Goal: Task Accomplishment & Management: Use online tool/utility

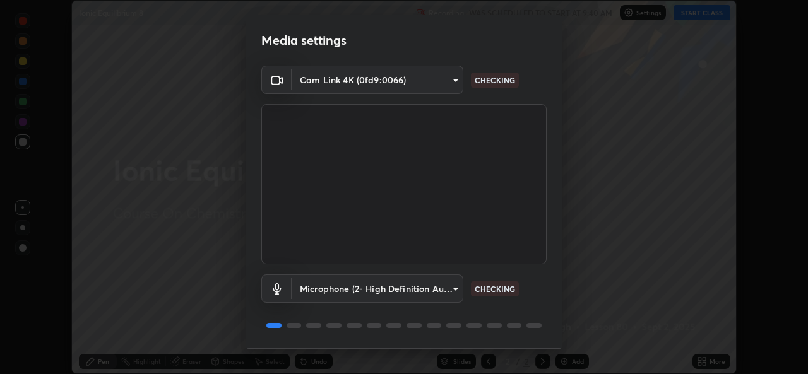
scroll to position [40, 0]
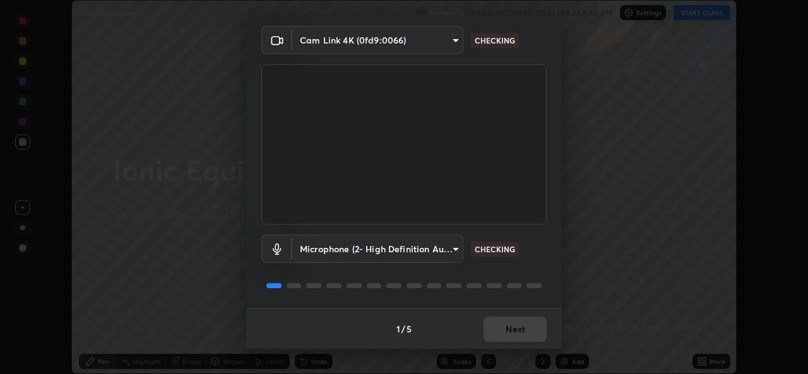
click at [520, 326] on div "1 / 5 Next" at bounding box center [403, 329] width 315 height 40
click at [522, 330] on div "1 / 5 Next" at bounding box center [403, 329] width 315 height 40
click at [522, 333] on button "Next" at bounding box center [514, 329] width 63 height 25
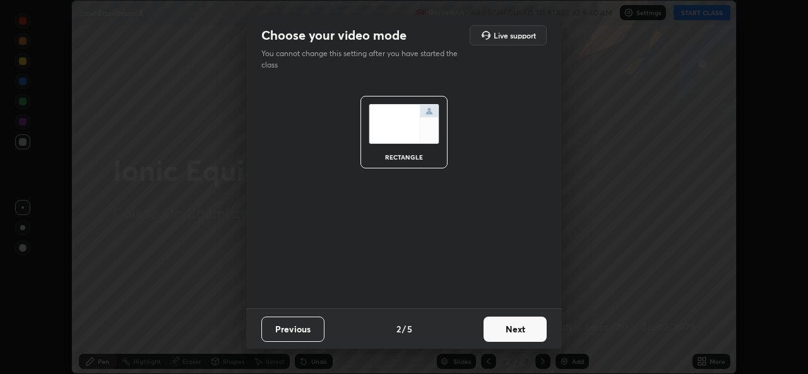
click at [522, 328] on button "Next" at bounding box center [514, 329] width 63 height 25
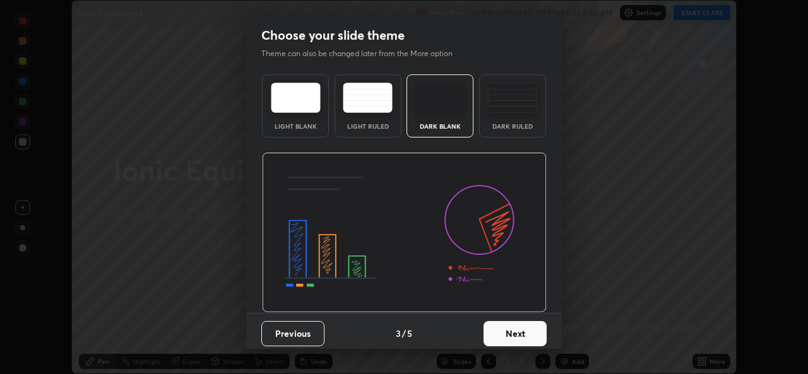
click at [525, 332] on button "Next" at bounding box center [514, 333] width 63 height 25
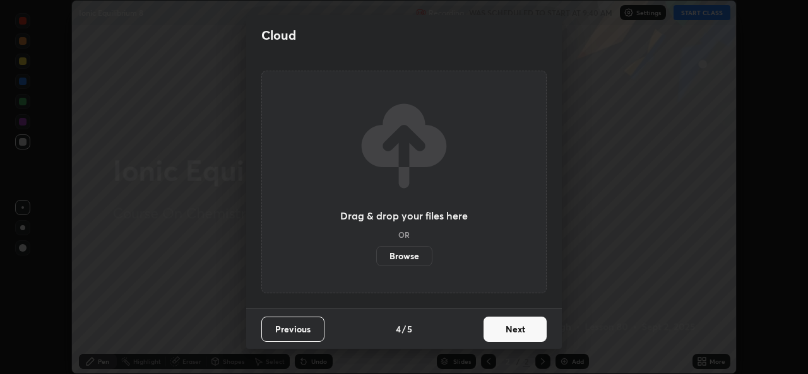
click at [529, 333] on button "Next" at bounding box center [514, 329] width 63 height 25
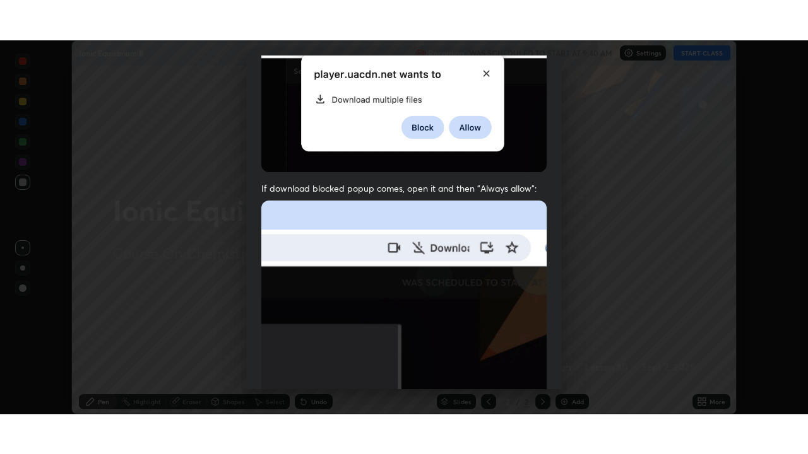
scroll to position [297, 0]
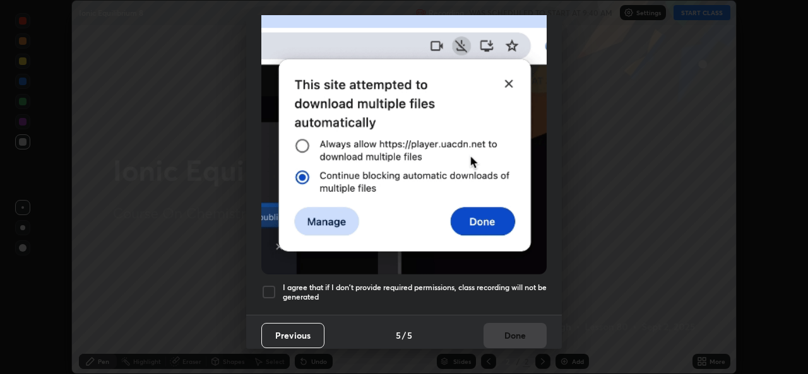
click at [355, 283] on h5 "I agree that if I don't provide required permissions, class recording will not …" at bounding box center [415, 293] width 264 height 20
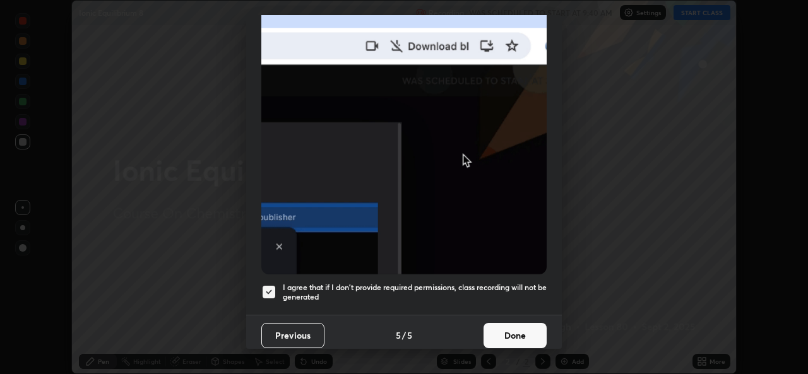
click at [524, 334] on button "Done" at bounding box center [514, 335] width 63 height 25
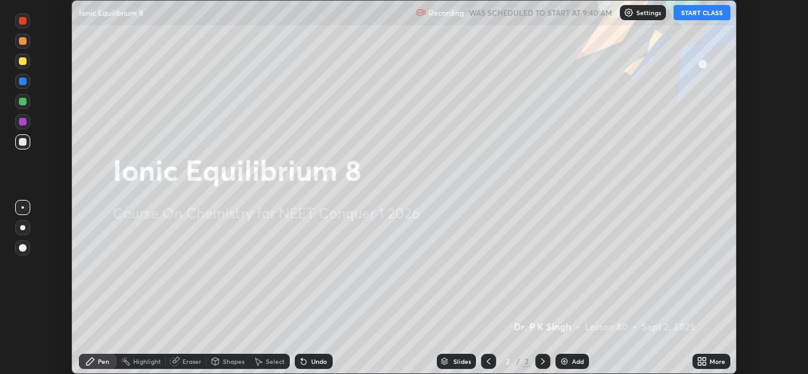
click at [710, 364] on div "More" at bounding box center [717, 361] width 16 height 6
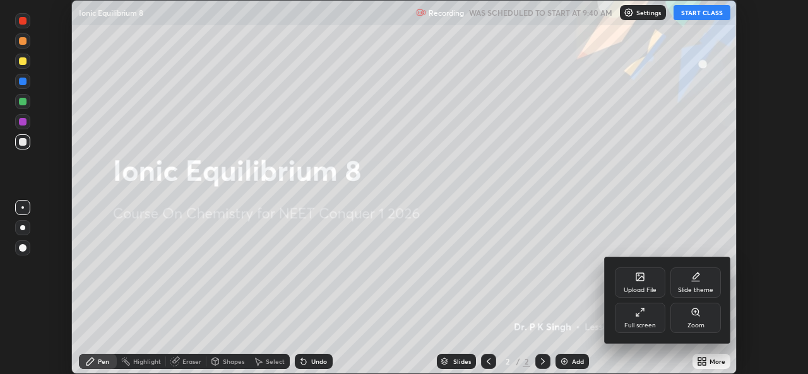
click at [640, 281] on icon at bounding box center [640, 277] width 10 height 10
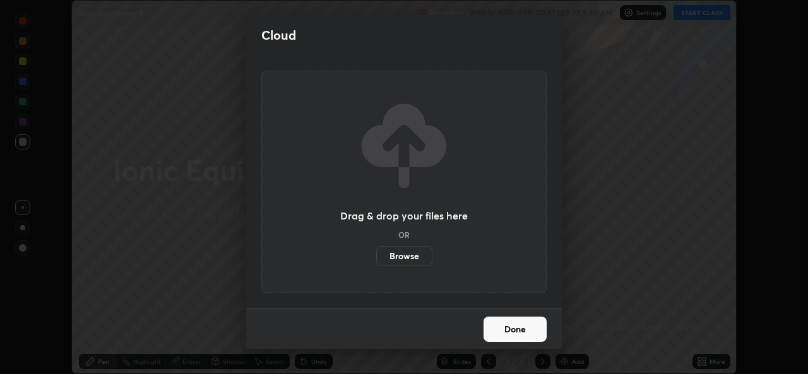
click at [413, 254] on label "Browse" at bounding box center [404, 256] width 56 height 20
click at [376, 254] on input "Browse" at bounding box center [376, 256] width 0 height 20
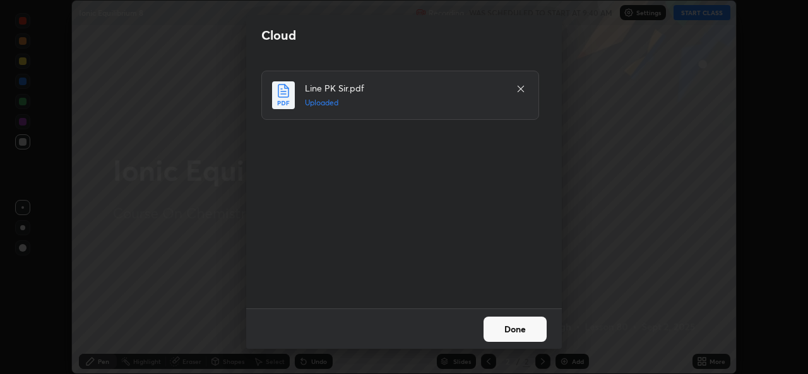
click at [522, 327] on button "Done" at bounding box center [514, 329] width 63 height 25
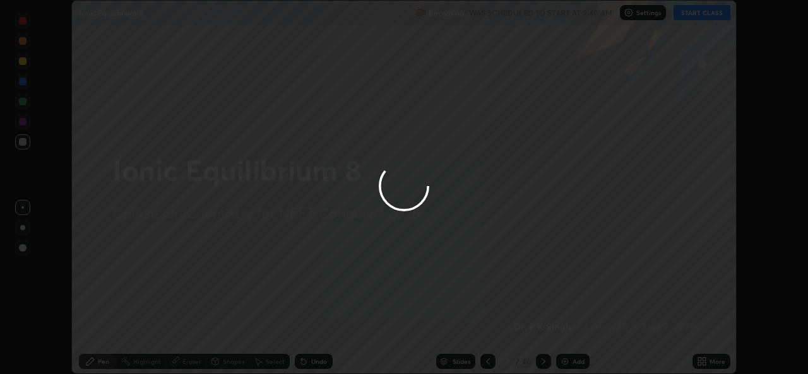
click at [524, 328] on div at bounding box center [404, 187] width 808 height 374
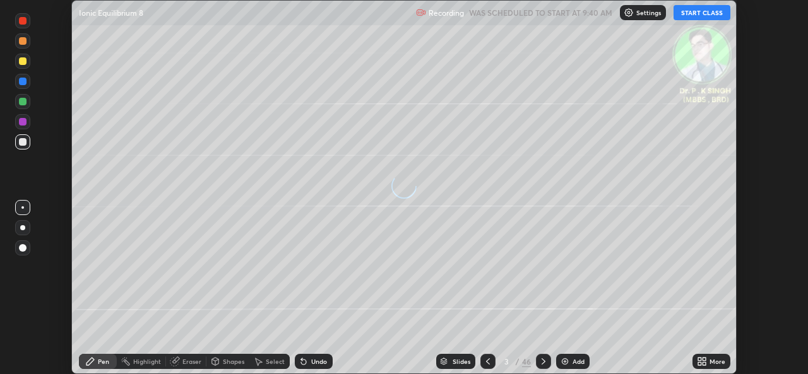
click at [712, 362] on div "More" at bounding box center [717, 361] width 16 height 6
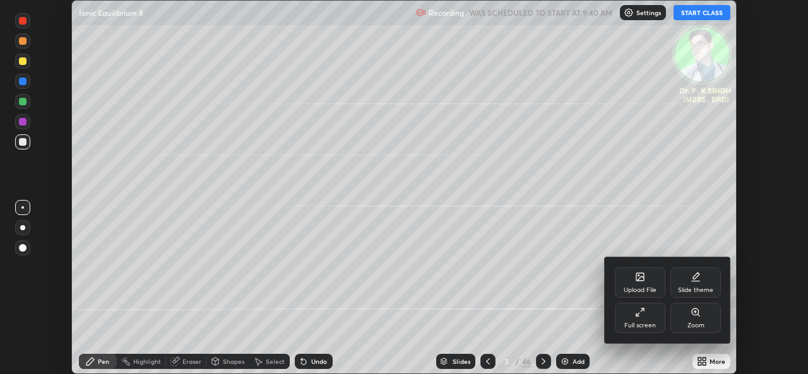
click at [641, 316] on icon at bounding box center [640, 312] width 10 height 10
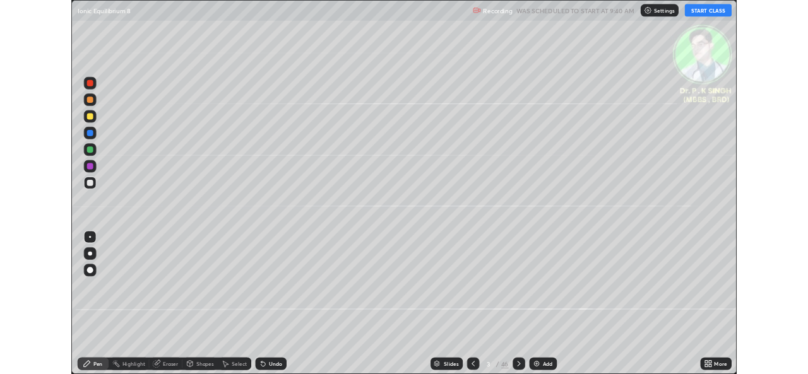
scroll to position [454, 808]
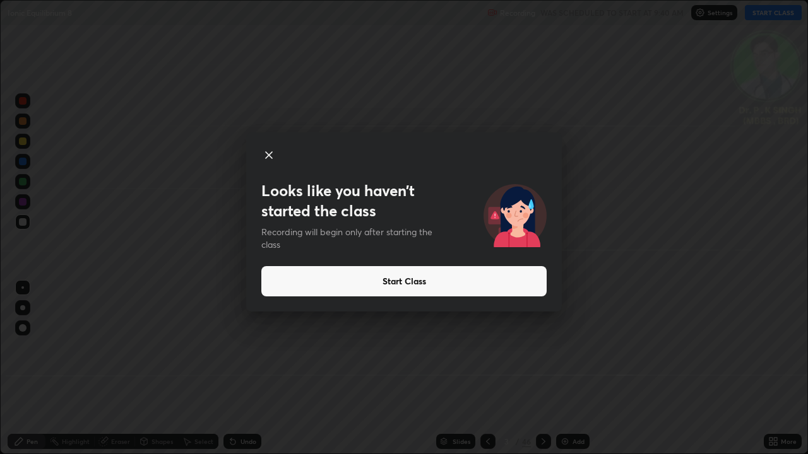
click at [531, 278] on button "Start Class" at bounding box center [403, 281] width 285 height 30
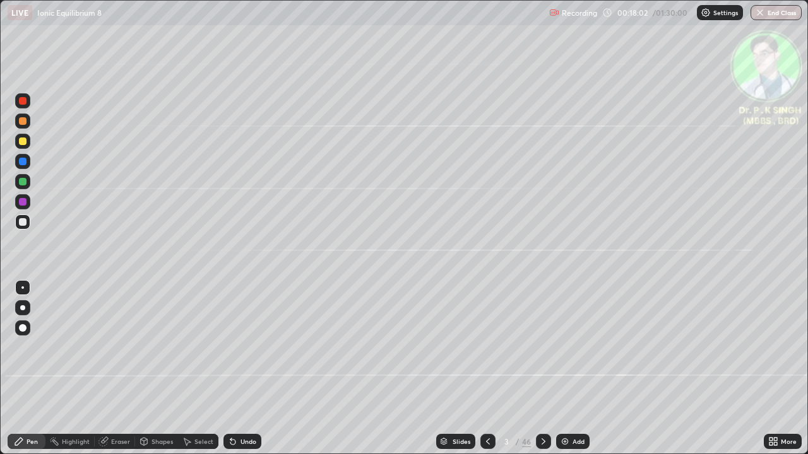
click at [26, 184] on div at bounding box center [23, 182] width 8 height 8
click at [27, 141] on div at bounding box center [22, 141] width 15 height 15
click at [541, 374] on icon at bounding box center [543, 442] width 10 height 10
click at [488, 374] on icon at bounding box center [488, 442] width 4 height 6
click at [541, 374] on icon at bounding box center [543, 442] width 10 height 10
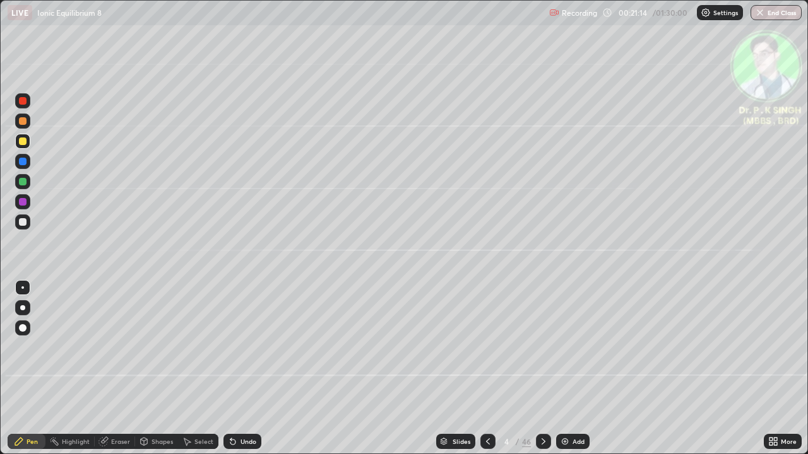
click at [545, 374] on icon at bounding box center [543, 442] width 10 height 10
click at [486, 374] on icon at bounding box center [488, 442] width 10 height 10
click at [540, 374] on div at bounding box center [543, 441] width 15 height 15
click at [486, 374] on icon at bounding box center [488, 442] width 10 height 10
click at [543, 374] on icon at bounding box center [543, 442] width 10 height 10
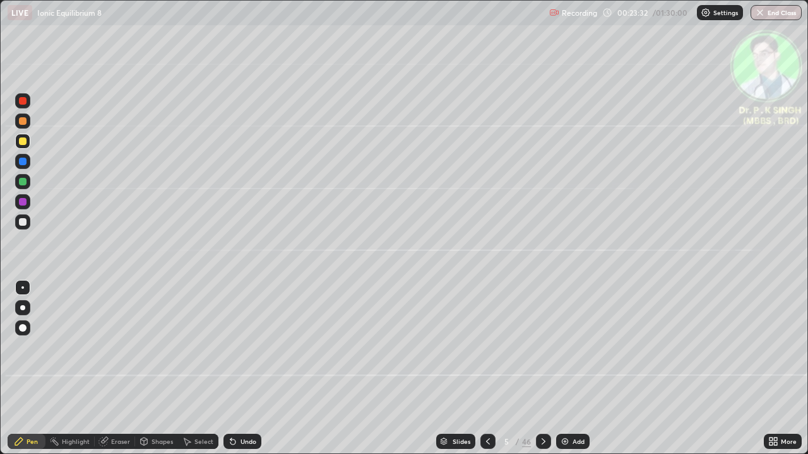
click at [99, 374] on icon at bounding box center [103, 442] width 8 height 8
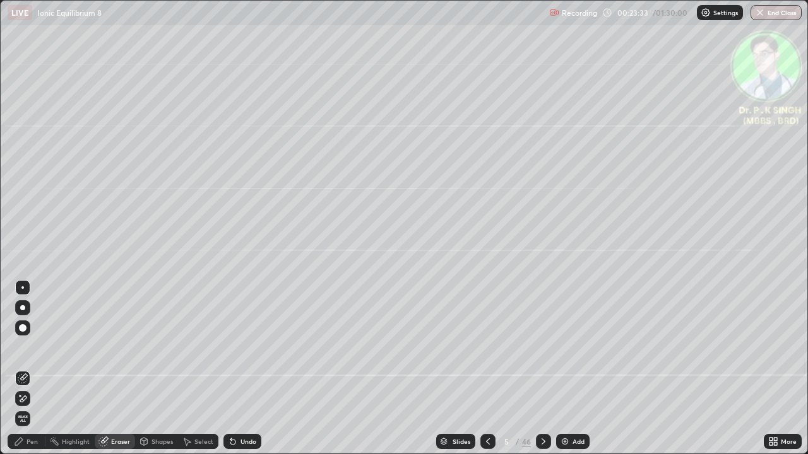
click at [25, 374] on span "Erase all" at bounding box center [23, 419] width 14 height 8
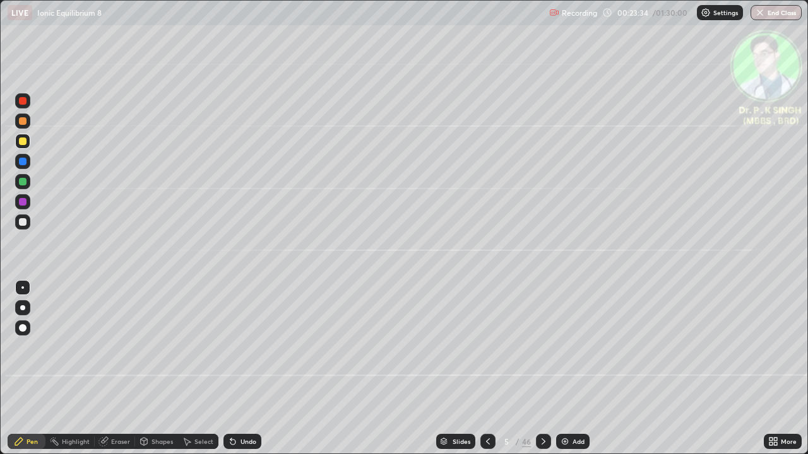
click at [19, 143] on div at bounding box center [23, 142] width 8 height 8
click at [540, 374] on icon at bounding box center [543, 442] width 10 height 10
click at [542, 374] on icon at bounding box center [543, 442] width 4 height 6
click at [24, 143] on div at bounding box center [23, 142] width 8 height 8
click at [485, 374] on div at bounding box center [487, 441] width 15 height 15
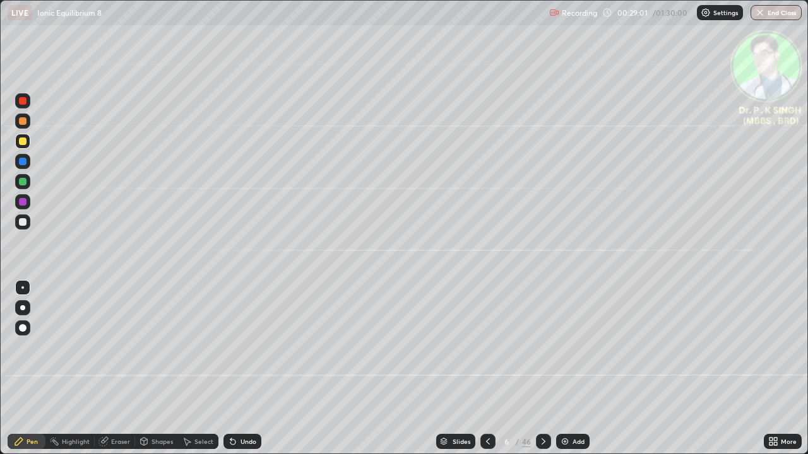
click at [541, 374] on div at bounding box center [543, 441] width 15 height 25
click at [541, 374] on icon at bounding box center [543, 442] width 10 height 10
click at [545, 374] on div at bounding box center [543, 441] width 15 height 15
click at [26, 181] on div at bounding box center [23, 182] width 8 height 8
click at [105, 374] on icon at bounding box center [103, 442] width 8 height 8
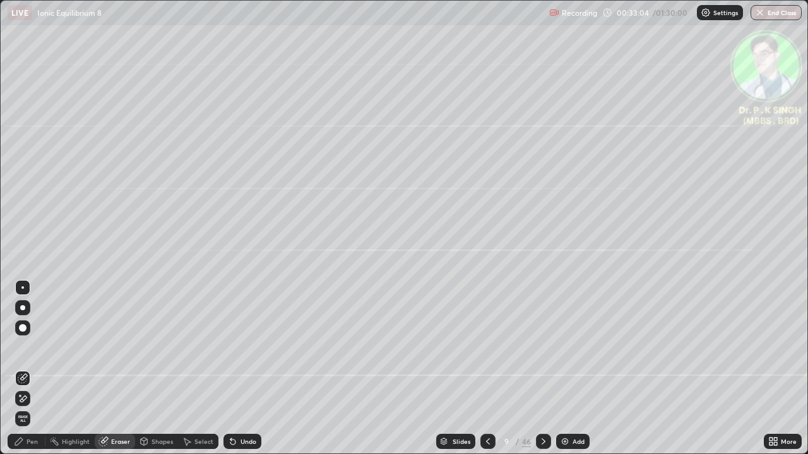
click at [24, 374] on div at bounding box center [22, 398] width 15 height 15
click at [23, 374] on icon at bounding box center [19, 442] width 10 height 10
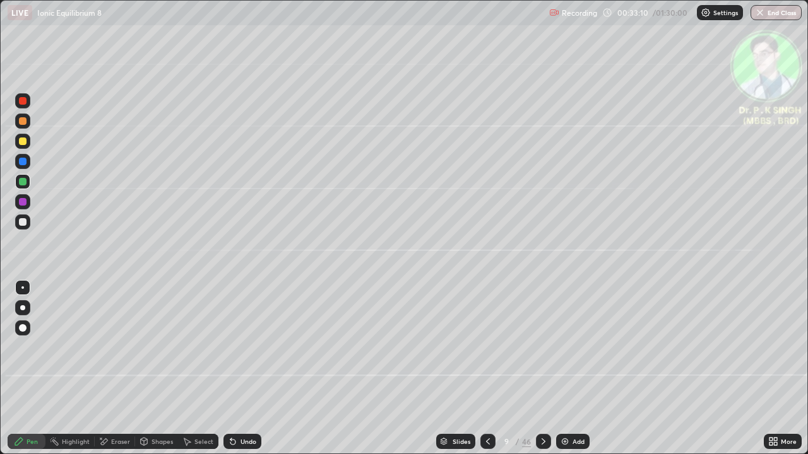
click at [25, 142] on div at bounding box center [23, 142] width 8 height 8
click at [539, 374] on icon at bounding box center [543, 442] width 10 height 10
click at [543, 374] on div at bounding box center [543, 441] width 15 height 25
click at [541, 374] on div at bounding box center [543, 441] width 15 height 15
click at [23, 162] on div at bounding box center [23, 162] width 8 height 8
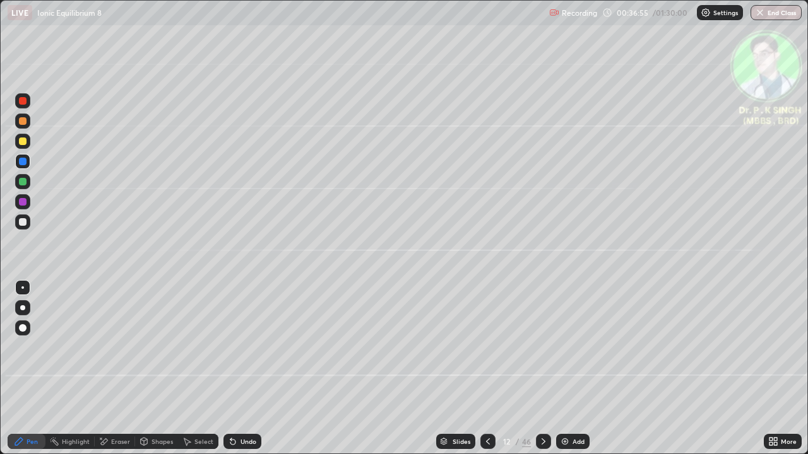
click at [28, 139] on div at bounding box center [22, 141] width 15 height 15
click at [543, 374] on icon at bounding box center [543, 442] width 10 height 10
click at [543, 374] on icon at bounding box center [543, 442] width 4 height 6
click at [539, 374] on div at bounding box center [543, 441] width 15 height 25
click at [543, 374] on icon at bounding box center [543, 442] width 10 height 10
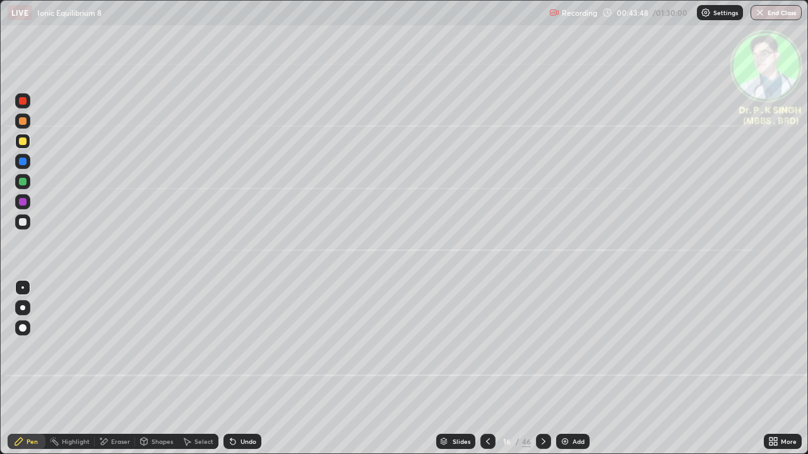
click at [484, 374] on div at bounding box center [487, 441] width 15 height 25
click at [545, 374] on div at bounding box center [543, 441] width 15 height 15
click at [542, 374] on icon at bounding box center [543, 442] width 10 height 10
click at [23, 142] on div at bounding box center [23, 142] width 8 height 8
click at [538, 374] on icon at bounding box center [543, 442] width 10 height 10
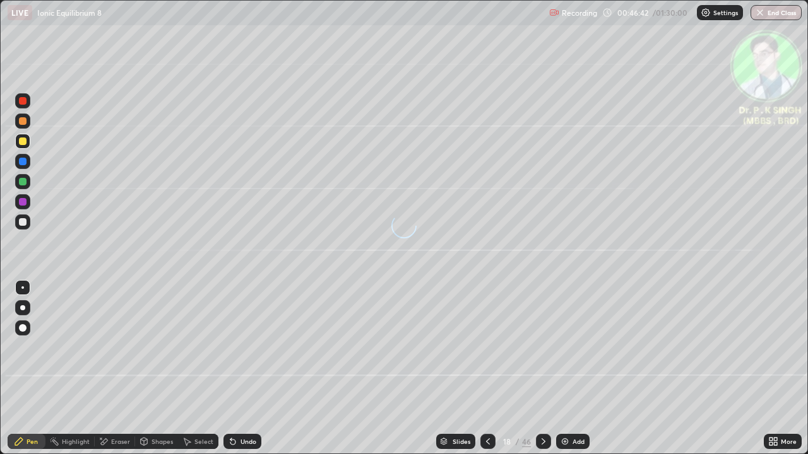
click at [30, 163] on div at bounding box center [22, 161] width 15 height 15
click at [23, 142] on div at bounding box center [23, 142] width 8 height 8
click at [544, 374] on div at bounding box center [543, 441] width 15 height 25
click at [542, 374] on icon at bounding box center [543, 442] width 4 height 6
click at [538, 374] on icon at bounding box center [543, 442] width 10 height 10
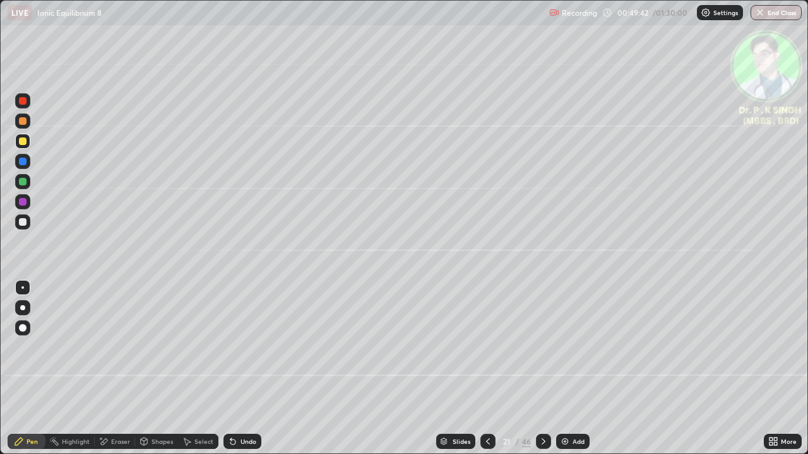
click at [25, 162] on div at bounding box center [23, 162] width 8 height 8
click at [24, 141] on div at bounding box center [23, 142] width 8 height 8
click at [27, 141] on div at bounding box center [22, 141] width 15 height 15
click at [542, 374] on icon at bounding box center [543, 442] width 4 height 6
click at [541, 374] on icon at bounding box center [543, 442] width 10 height 10
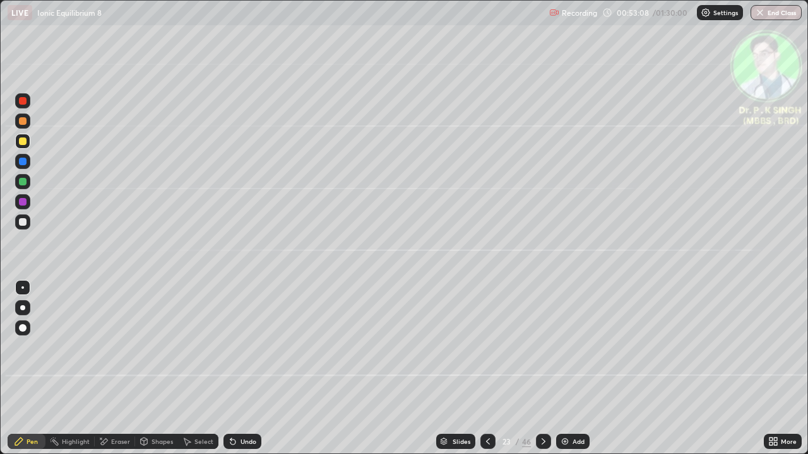
click at [545, 374] on icon at bounding box center [543, 442] width 10 height 10
click at [24, 163] on div at bounding box center [23, 162] width 8 height 8
click at [25, 143] on div at bounding box center [23, 142] width 8 height 8
click at [24, 143] on div at bounding box center [23, 142] width 8 height 8
click at [541, 374] on div at bounding box center [543, 441] width 15 height 15
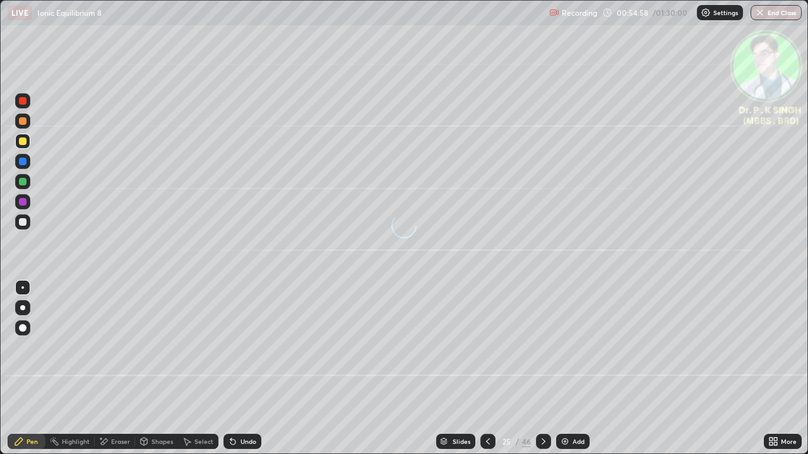
click at [23, 141] on div at bounding box center [23, 142] width 8 height 8
click at [541, 374] on icon at bounding box center [543, 442] width 4 height 6
click at [21, 163] on div at bounding box center [23, 162] width 8 height 8
click at [24, 144] on div at bounding box center [23, 142] width 8 height 8
click at [24, 142] on div at bounding box center [23, 142] width 8 height 8
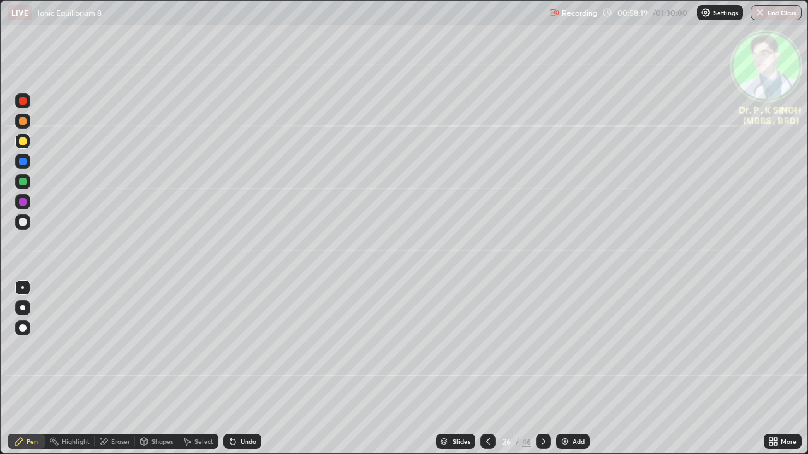
click at [543, 374] on icon at bounding box center [543, 442] width 4 height 6
click at [24, 143] on div at bounding box center [23, 142] width 8 height 8
click at [486, 374] on icon at bounding box center [488, 442] width 10 height 10
click at [541, 374] on icon at bounding box center [543, 442] width 10 height 10
click at [486, 374] on icon at bounding box center [488, 442] width 10 height 10
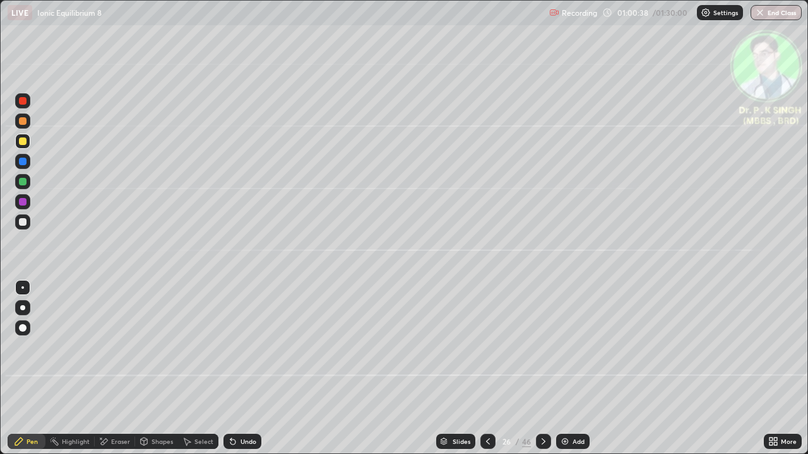
click at [542, 374] on icon at bounding box center [543, 442] width 10 height 10
click at [540, 374] on div at bounding box center [543, 441] width 15 height 15
click at [541, 374] on icon at bounding box center [543, 442] width 10 height 10
click at [542, 374] on icon at bounding box center [543, 442] width 10 height 10
click at [18, 141] on div at bounding box center [22, 141] width 15 height 15
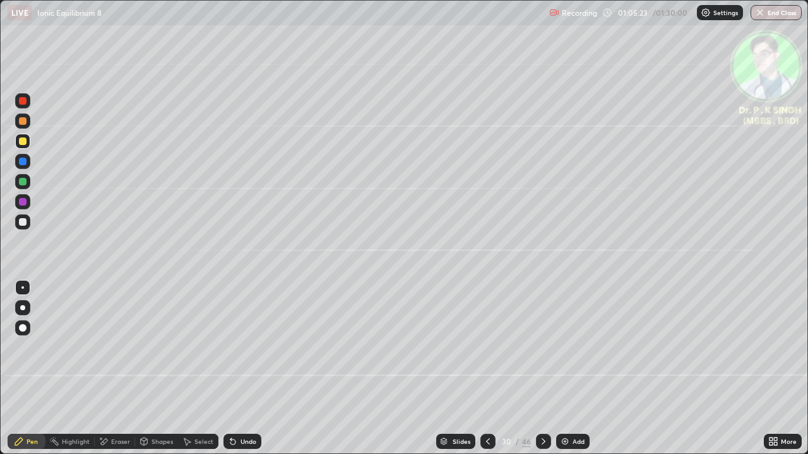
click at [543, 374] on icon at bounding box center [543, 442] width 10 height 10
click at [486, 374] on icon at bounding box center [488, 442] width 4 height 6
click at [541, 374] on div at bounding box center [543, 441] width 15 height 25
click at [542, 374] on div at bounding box center [543, 441] width 15 height 25
click at [542, 374] on div at bounding box center [543, 441] width 15 height 15
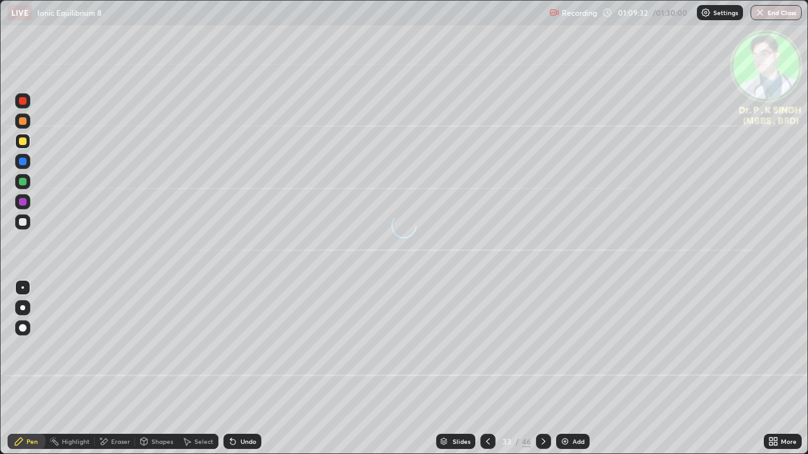
click at [24, 184] on div at bounding box center [23, 182] width 8 height 8
click at [26, 141] on div at bounding box center [23, 142] width 8 height 8
click at [538, 374] on div at bounding box center [543, 441] width 15 height 15
click at [30, 143] on div at bounding box center [22, 141] width 15 height 15
click at [109, 374] on div "Eraser" at bounding box center [115, 441] width 40 height 15
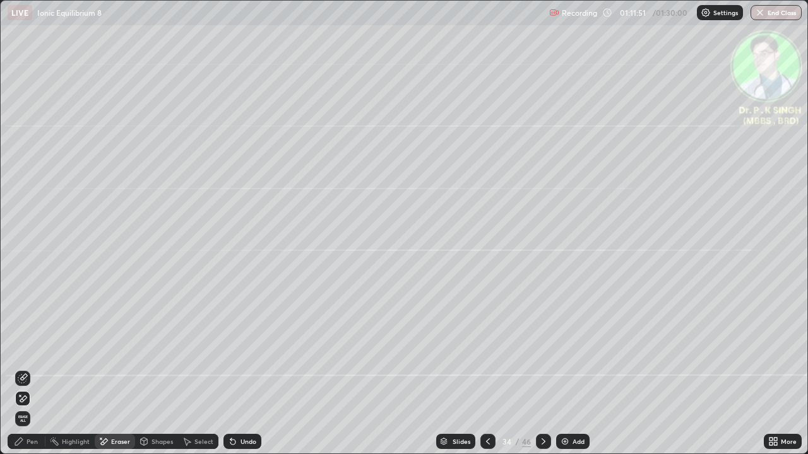
click at [28, 374] on div at bounding box center [22, 398] width 15 height 15
click at [28, 374] on div "Pen" at bounding box center [32, 442] width 11 height 6
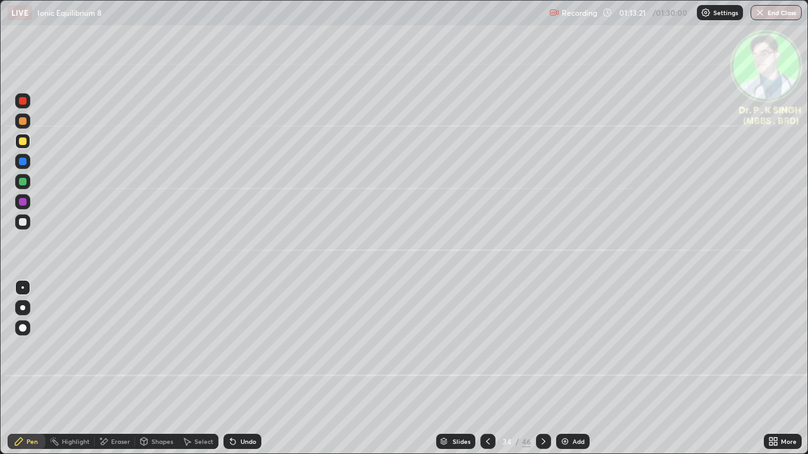
click at [483, 374] on icon at bounding box center [488, 442] width 10 height 10
click at [543, 374] on icon at bounding box center [543, 442] width 10 height 10
click at [538, 374] on div at bounding box center [543, 441] width 15 height 15
click at [545, 374] on div at bounding box center [543, 441] width 15 height 25
click at [542, 374] on icon at bounding box center [543, 442] width 10 height 10
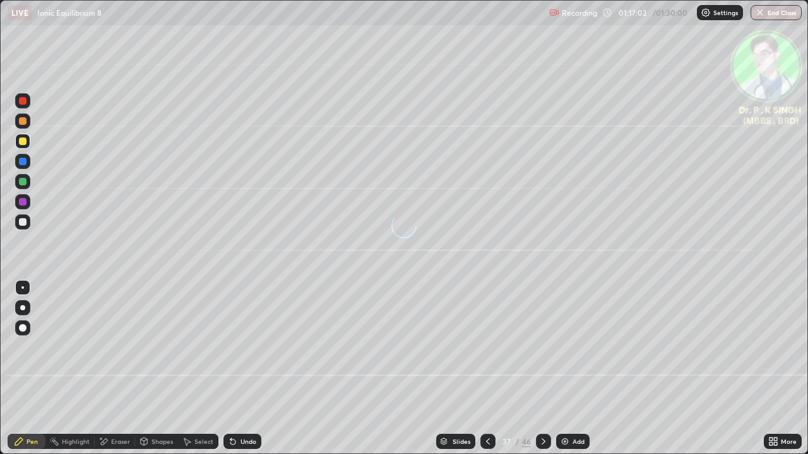
click at [23, 186] on div at bounding box center [22, 181] width 15 height 15
click at [25, 144] on div at bounding box center [23, 142] width 8 height 8
click at [30, 143] on div at bounding box center [22, 141] width 15 height 15
click at [19, 143] on div at bounding box center [23, 142] width 8 height 8
click at [543, 374] on div at bounding box center [543, 441] width 15 height 15
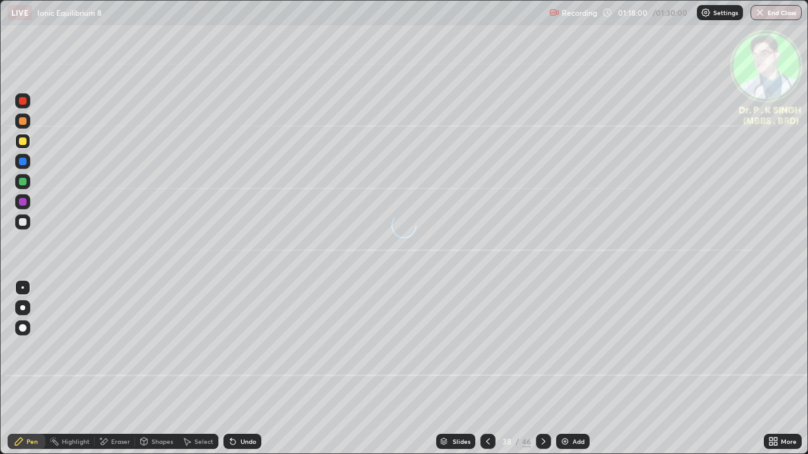
click at [25, 161] on div at bounding box center [23, 162] width 8 height 8
click at [22, 141] on div at bounding box center [23, 142] width 8 height 8
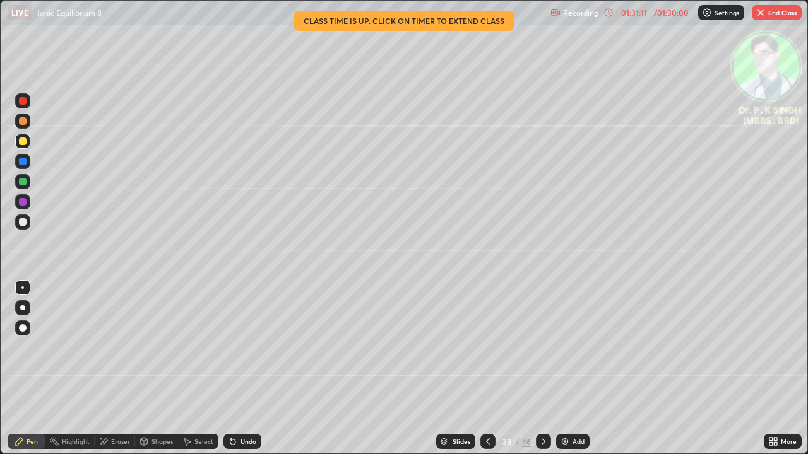
click at [771, 18] on button "End Class" at bounding box center [777, 12] width 50 height 15
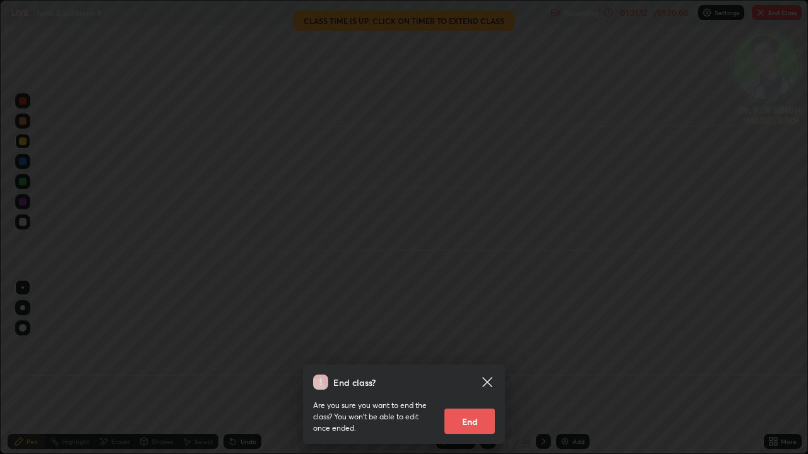
click at [473, 374] on button "End" at bounding box center [469, 421] width 50 height 25
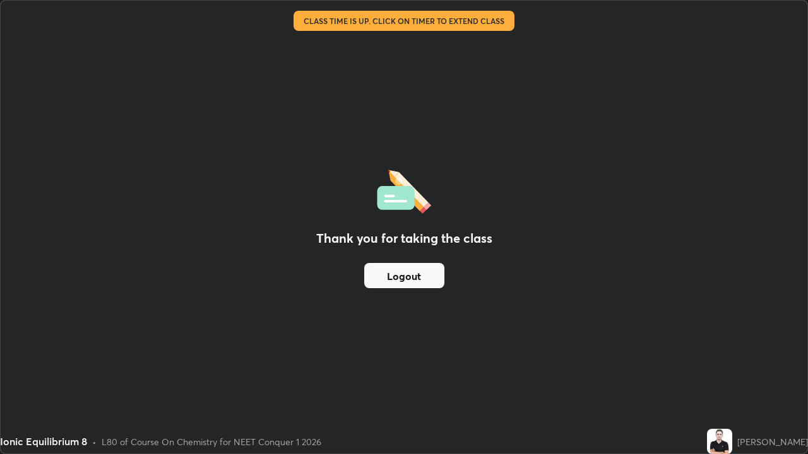
click at [472, 374] on div "Thank you for taking the class Logout" at bounding box center [404, 227] width 806 height 453
click at [470, 374] on div "Thank you for taking the class Logout" at bounding box center [404, 227] width 806 height 453
click at [426, 270] on button "Logout" at bounding box center [404, 275] width 80 height 25
click at [418, 276] on button "Logout" at bounding box center [404, 275] width 80 height 25
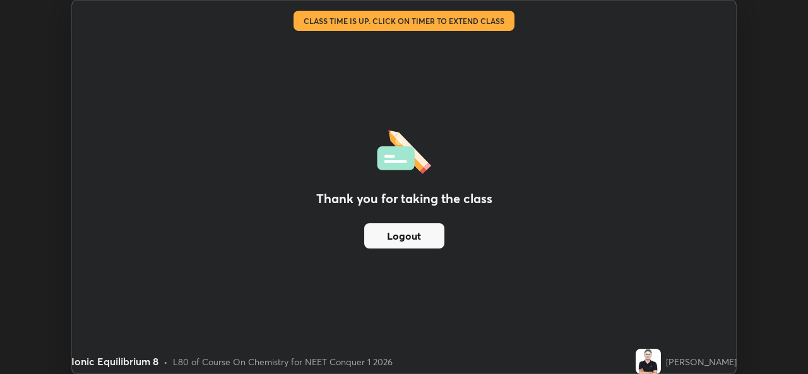
scroll to position [62725, 62292]
